Goal: Information Seeking & Learning: Learn about a topic

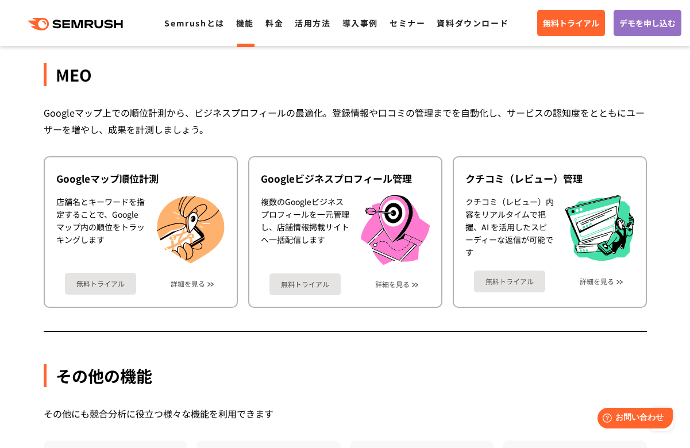
scroll to position [2871, 0]
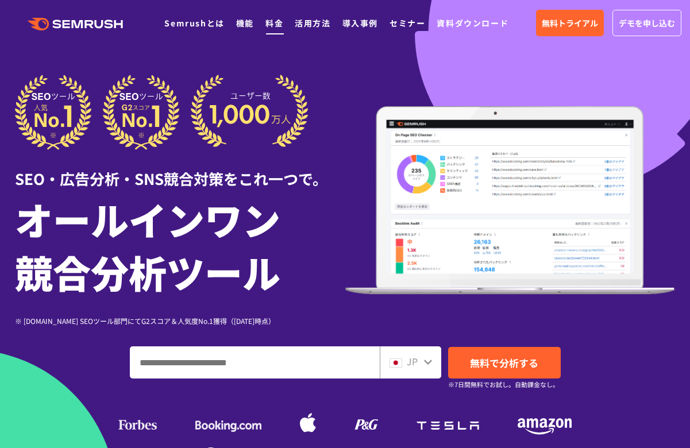
click at [271, 26] on link "料金" at bounding box center [274, 22] width 18 height 11
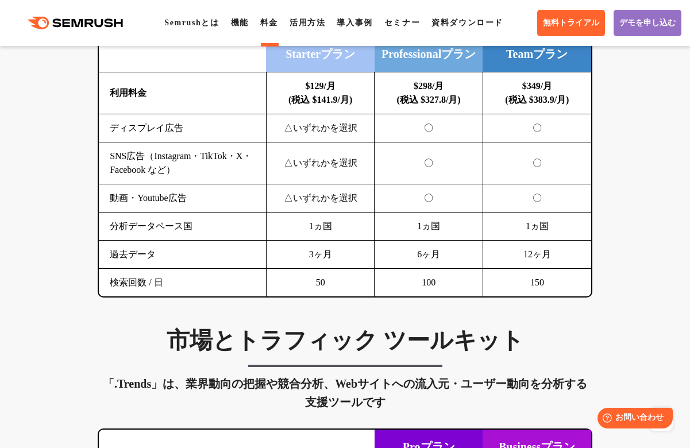
scroll to position [2010, 0]
